Goal: Navigation & Orientation: Find specific page/section

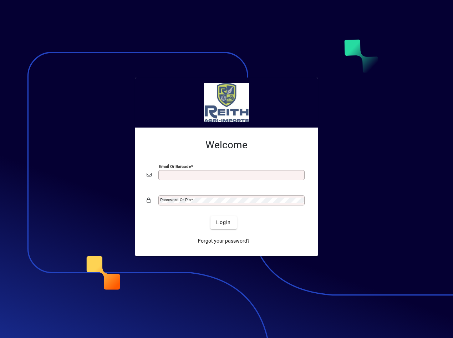
click at [181, 173] on input "Email or Barcode" at bounding box center [232, 175] width 144 height 6
type input "**********"
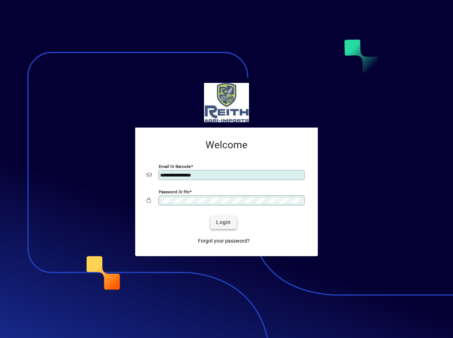
click at [218, 224] on span "Login" at bounding box center [223, 221] width 15 height 7
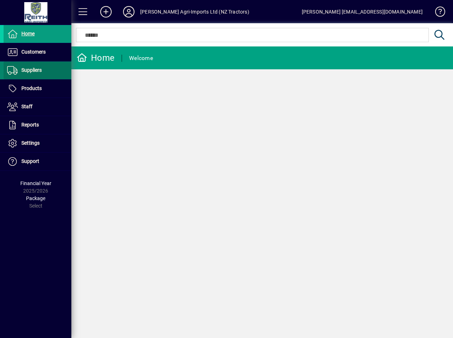
click at [31, 71] on span "Suppliers" at bounding box center [31, 70] width 20 height 6
